Goal: Task Accomplishment & Management: Manage account settings

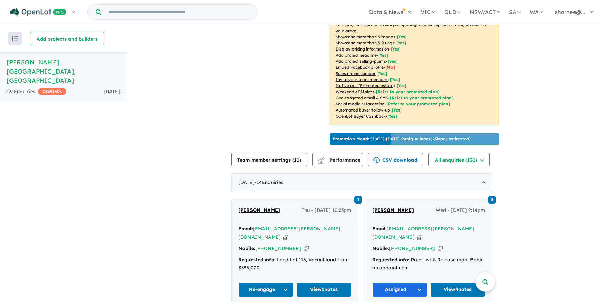
scroll to position [226, 0]
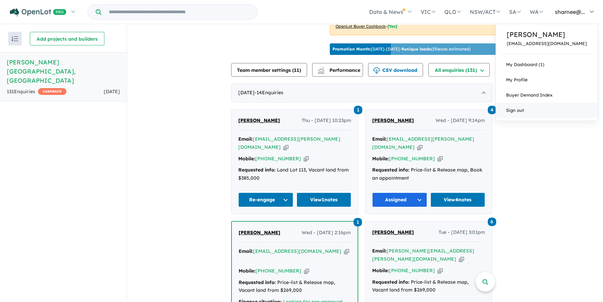
click at [545, 112] on link "Sign out" at bounding box center [547, 110] width 102 height 15
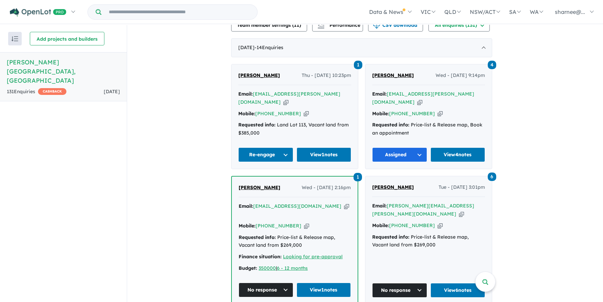
scroll to position [181, 0]
